Goal: Book appointment/travel/reservation

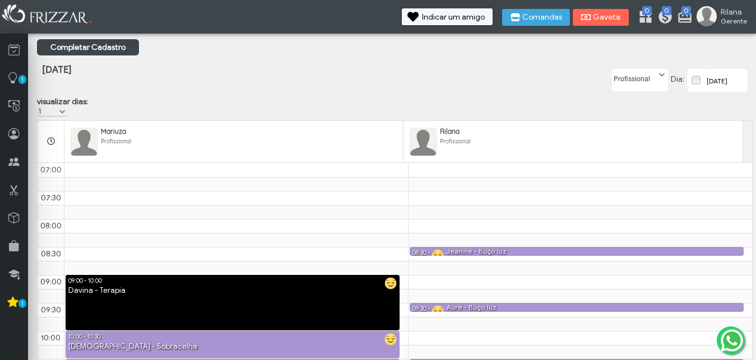
click at [660, 77] on span at bounding box center [661, 74] width 11 height 11
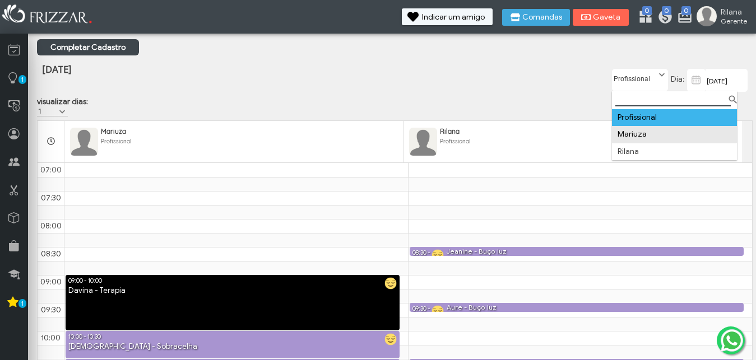
click at [644, 137] on li "Mariuza" at bounding box center [674, 134] width 125 height 17
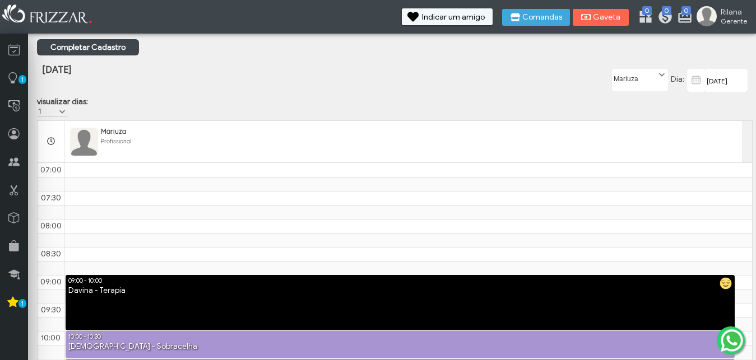
scroll to position [225, 0]
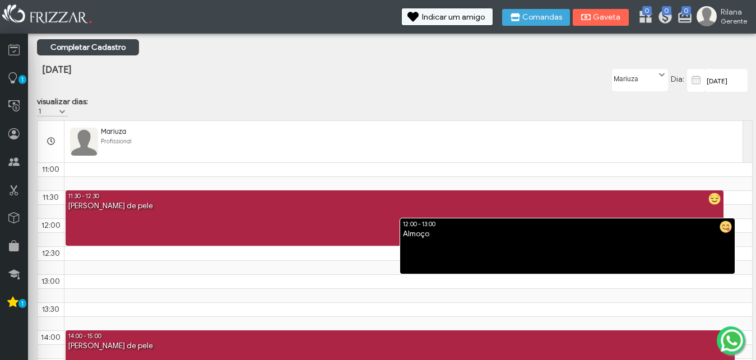
click at [652, 73] on label "Mariuza" at bounding box center [635, 76] width 45 height 14
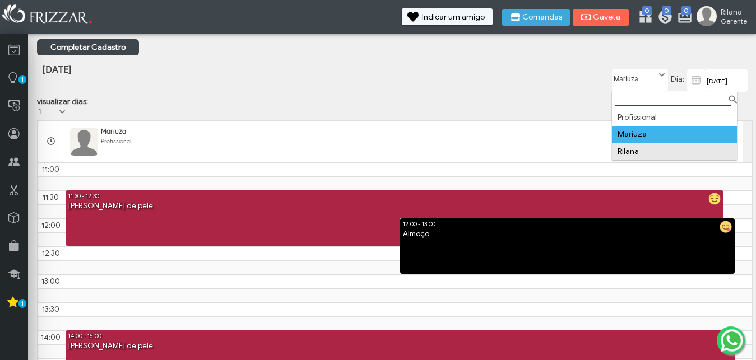
click at [632, 154] on li "Rilana" at bounding box center [674, 151] width 125 height 17
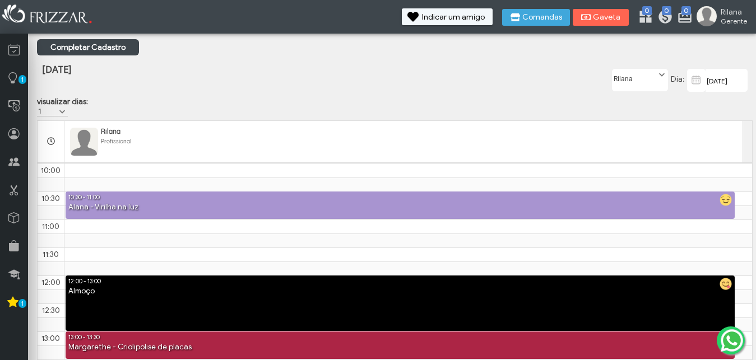
scroll to position [0, 0]
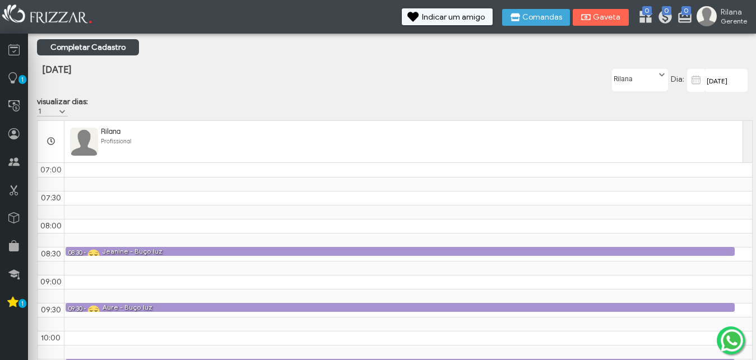
click at [697, 81] on img at bounding box center [696, 79] width 14 height 13
click at [64, 108] on span at bounding box center [62, 111] width 11 height 11
click at [302, 75] on div "[DATE]" at bounding box center [275, 79] width 477 height 58
click at [697, 82] on img at bounding box center [696, 79] width 14 height 13
click at [13, 54] on icon at bounding box center [13, 50] width 11 height 14
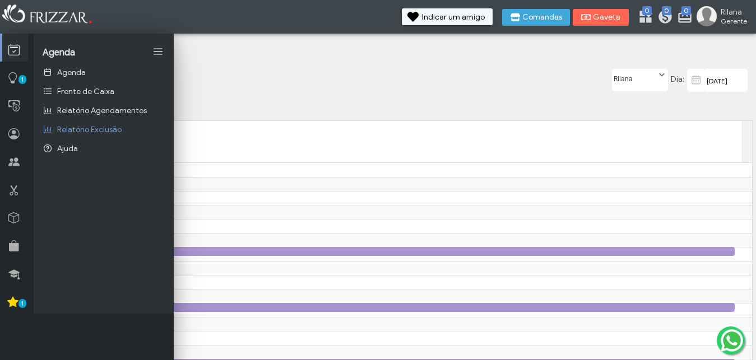
click at [266, 77] on div "[DATE]" at bounding box center [277, 79] width 475 height 58
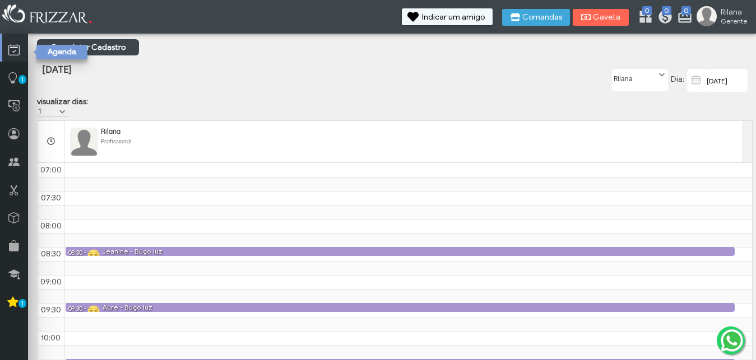
click at [12, 45] on icon at bounding box center [13, 50] width 11 height 14
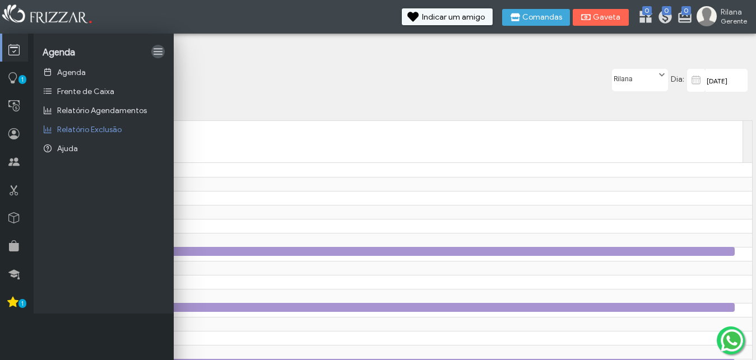
click at [156, 52] on link at bounding box center [157, 51] width 13 height 13
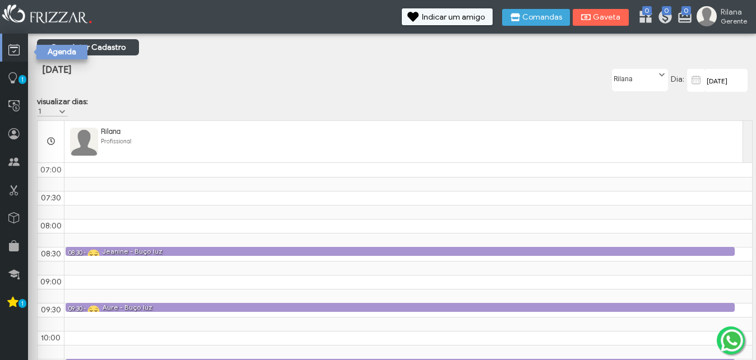
click at [14, 50] on icon at bounding box center [13, 50] width 11 height 14
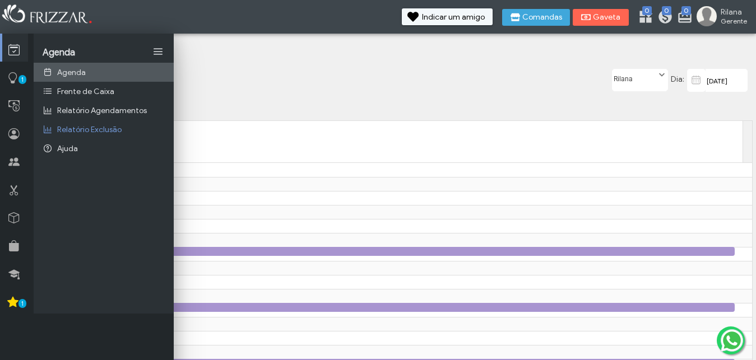
click at [73, 73] on span "Agenda" at bounding box center [71, 73] width 29 height 10
